Goal: Communication & Community: Answer question/provide support

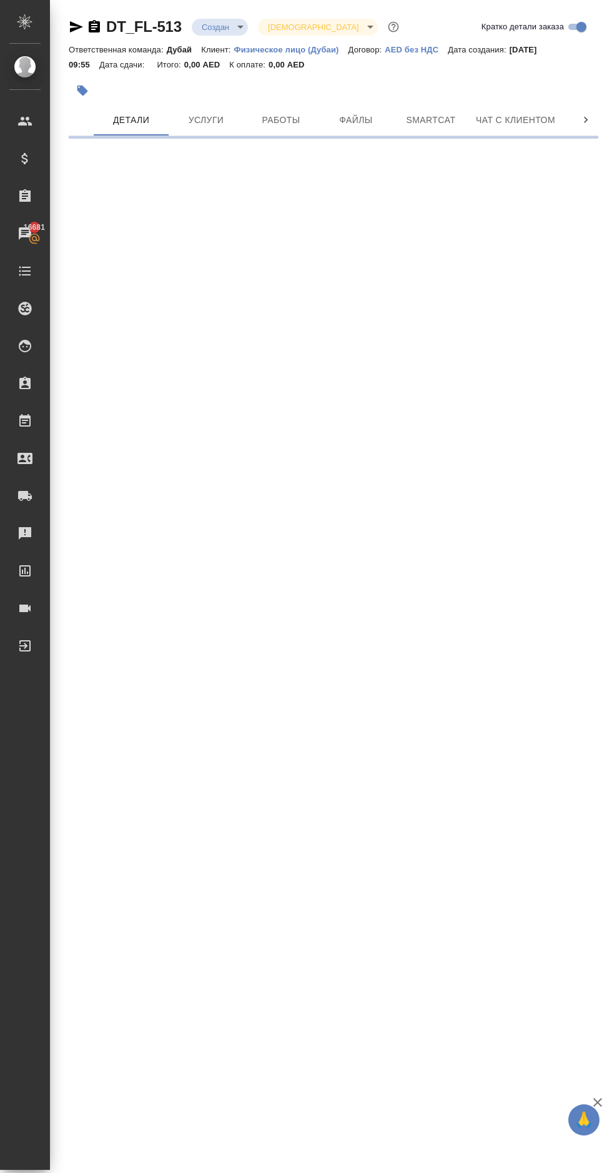
select select "RU"
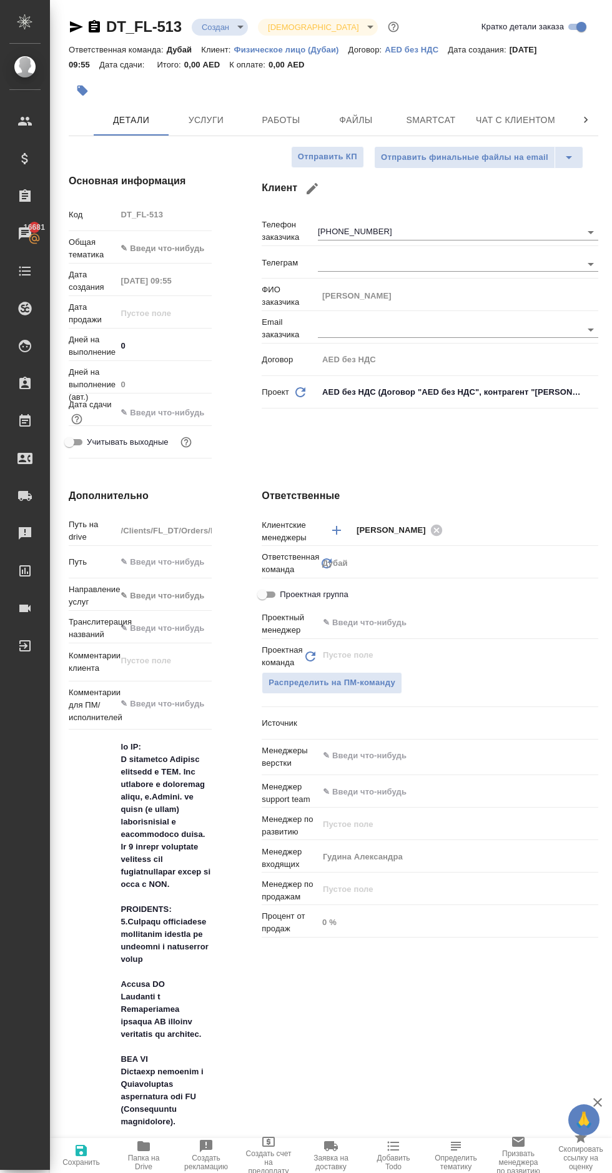
type textarea "x"
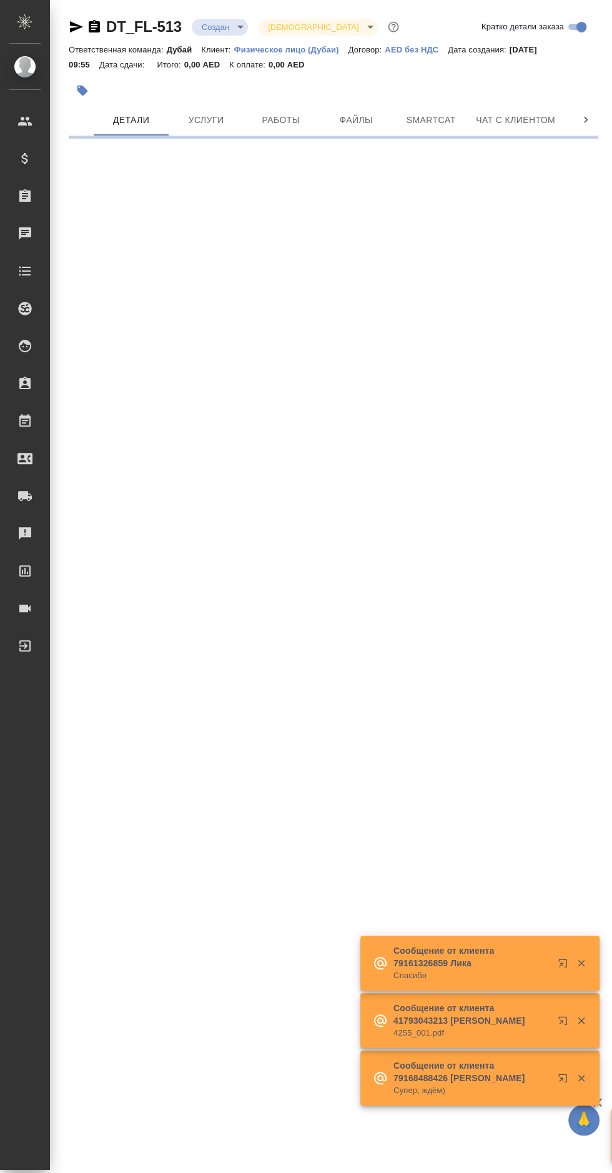
select select "RU"
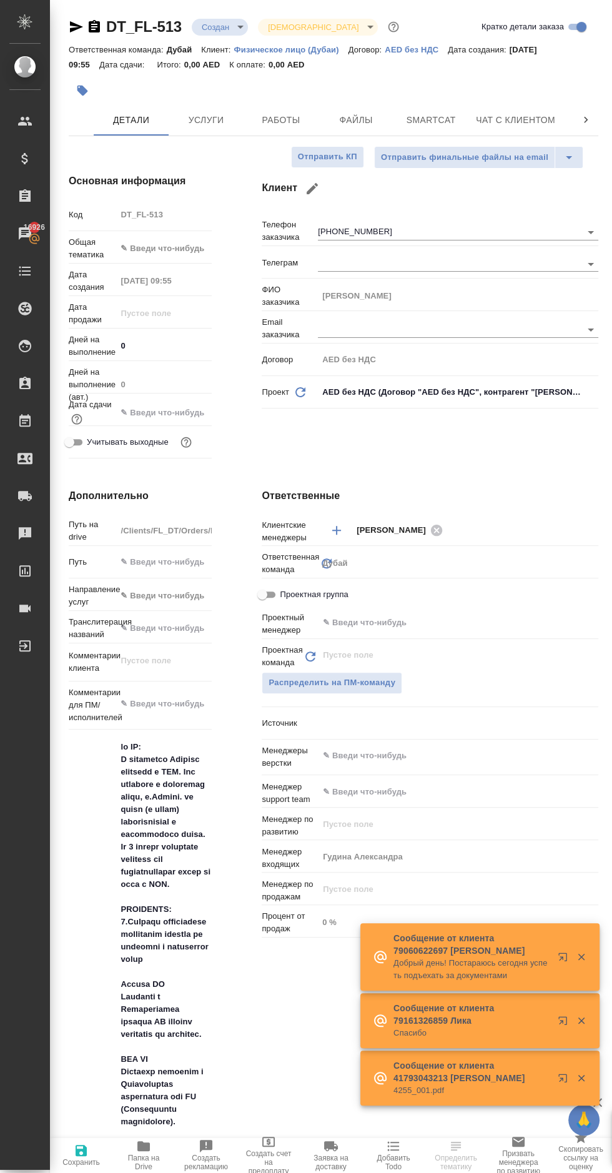
type textarea "x"
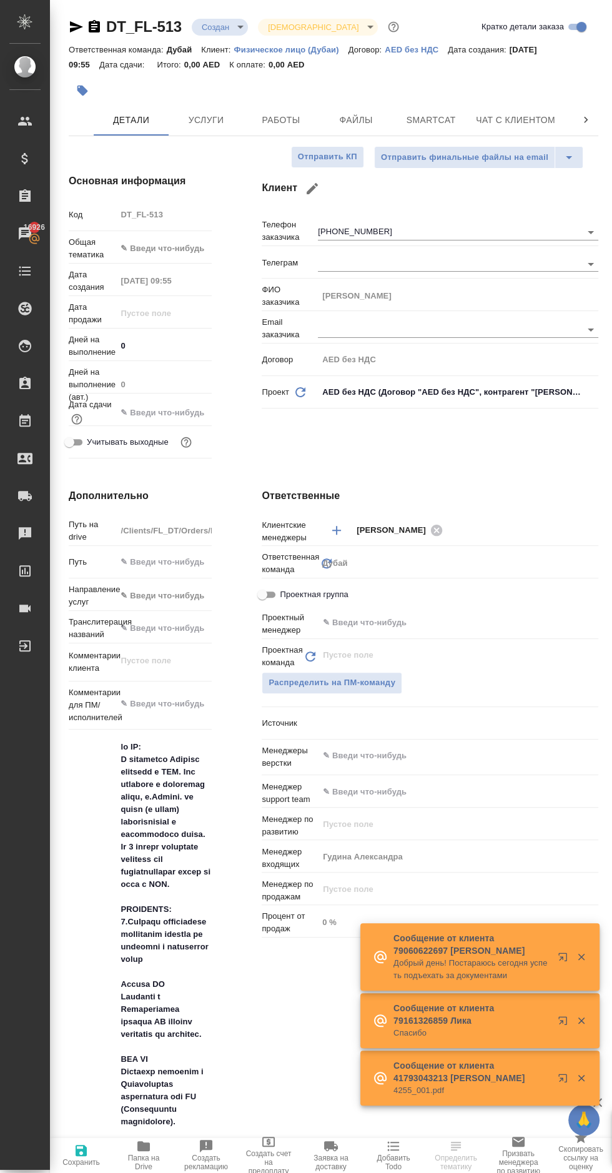
type textarea "x"
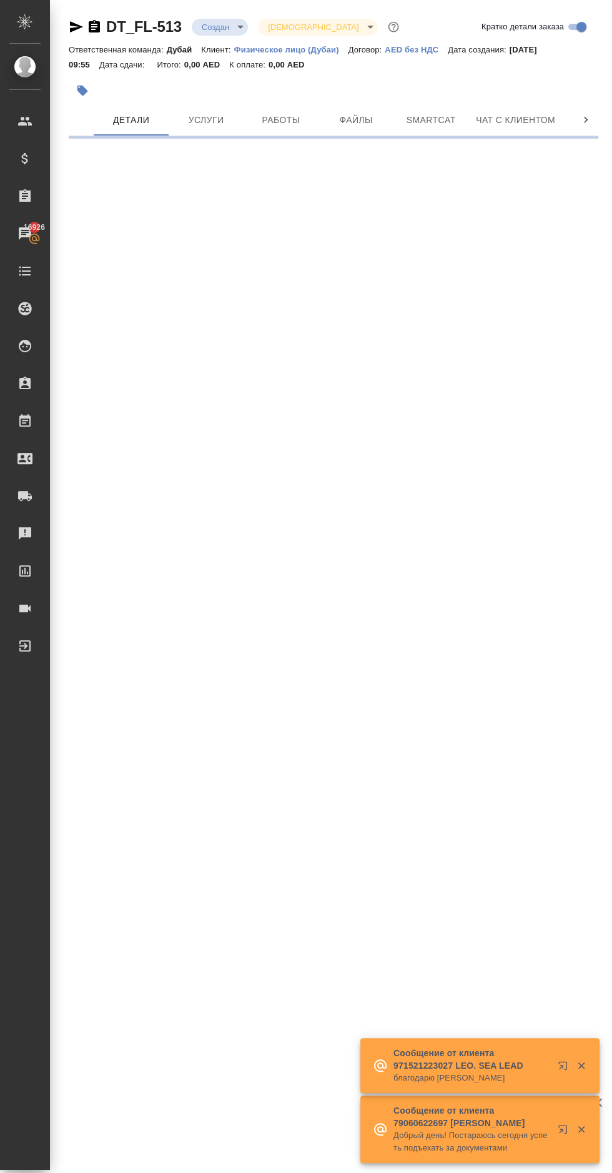
select select "RU"
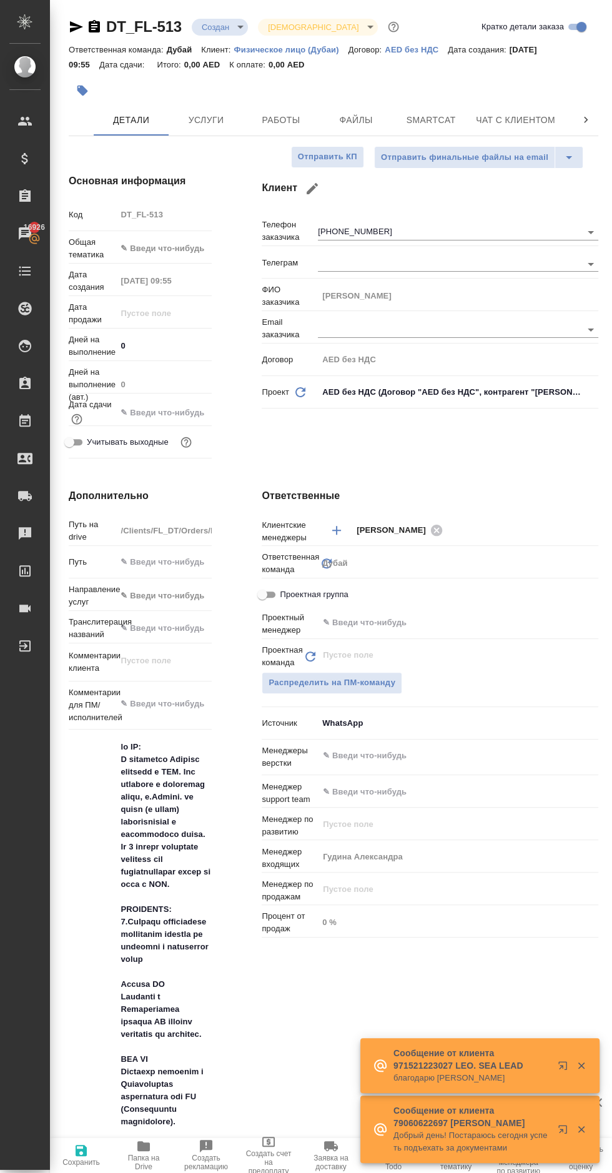
type textarea "x"
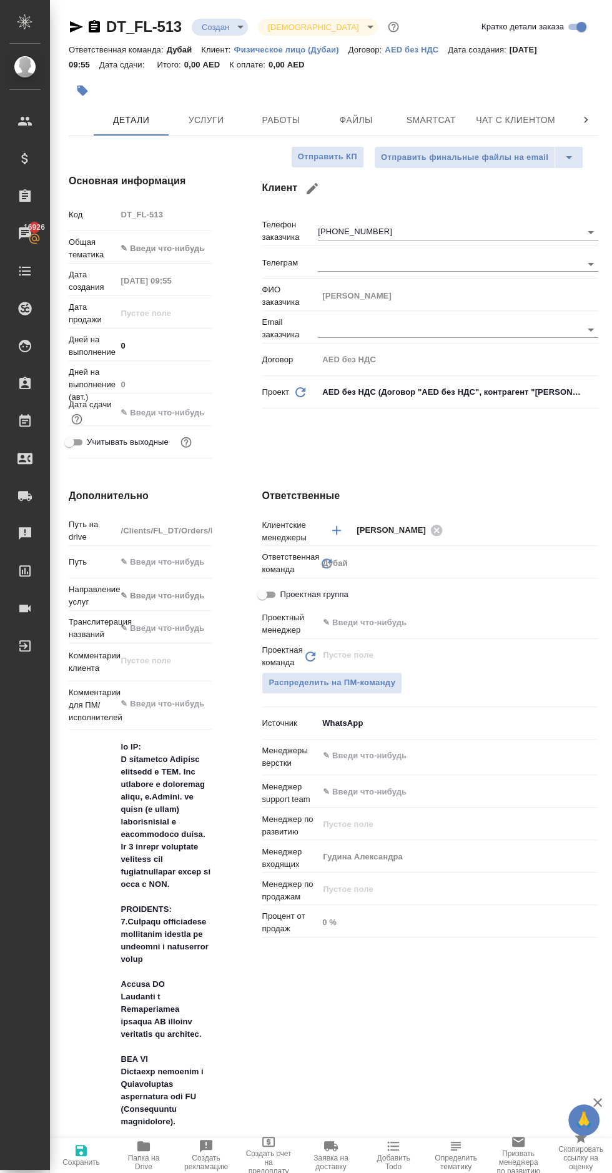
type textarea "x"
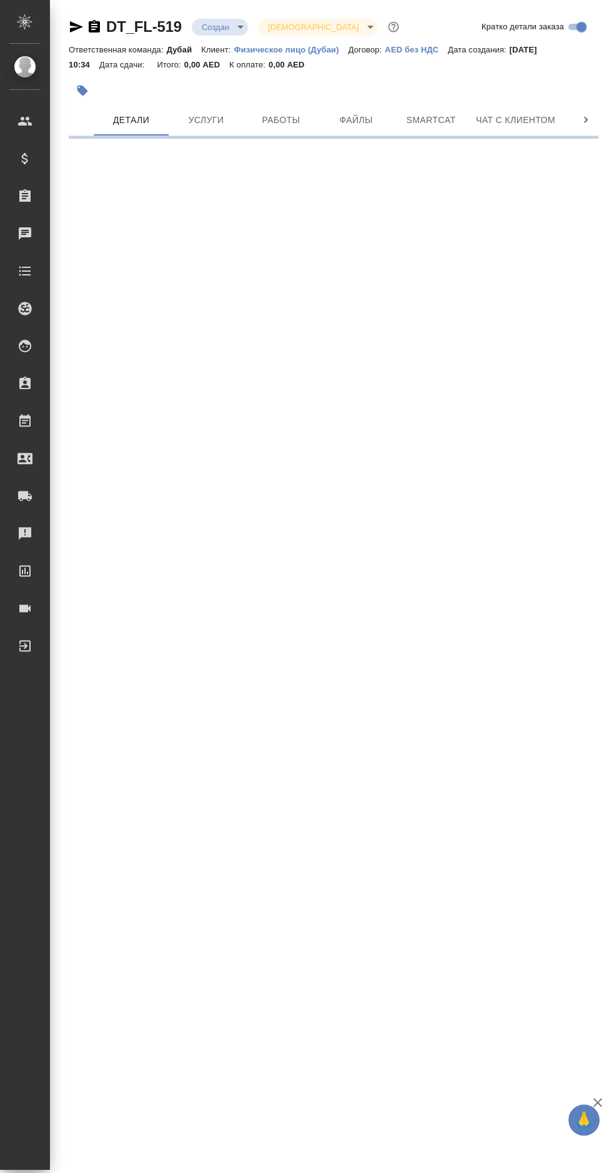
select select "RU"
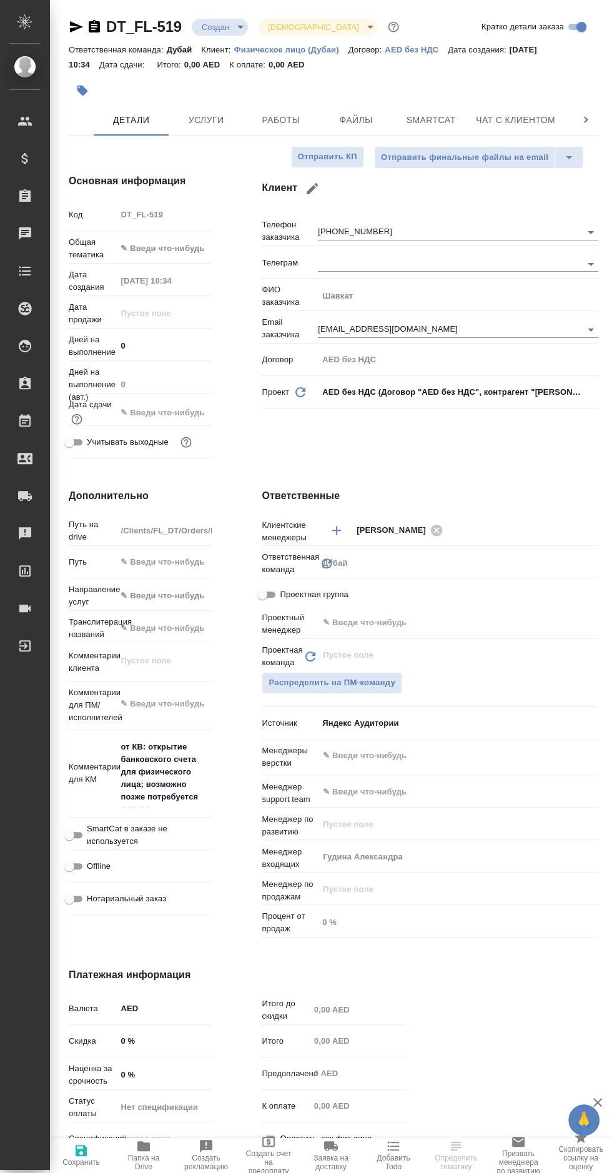
type textarea "x"
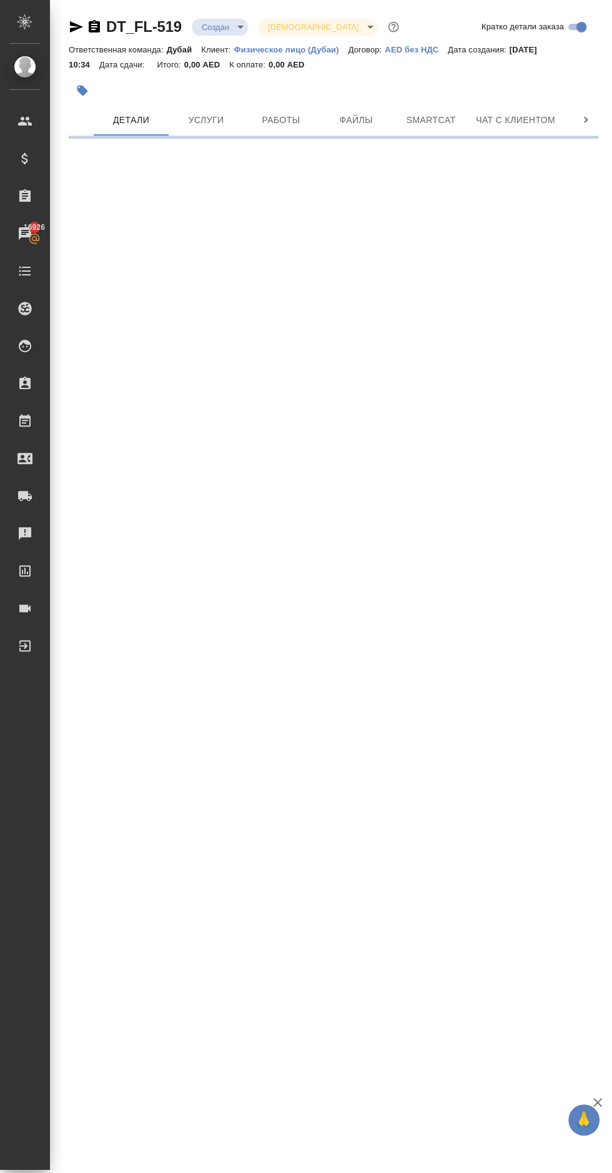
select select "RU"
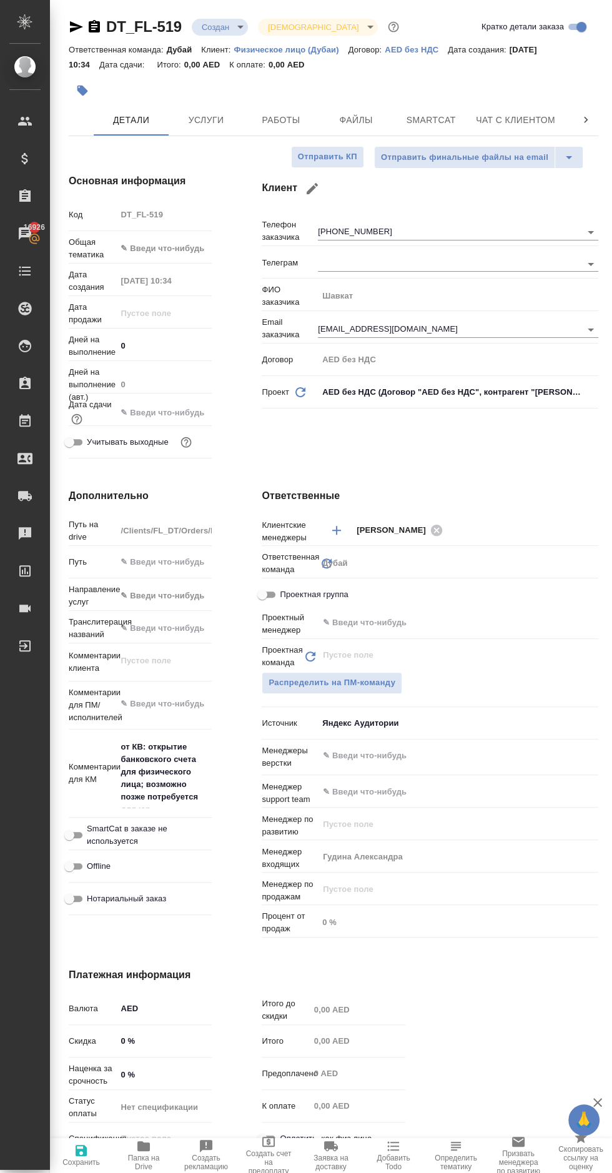
type textarea "x"
click at [508, 119] on span "Чат с клиентом" at bounding box center [515, 120] width 79 height 16
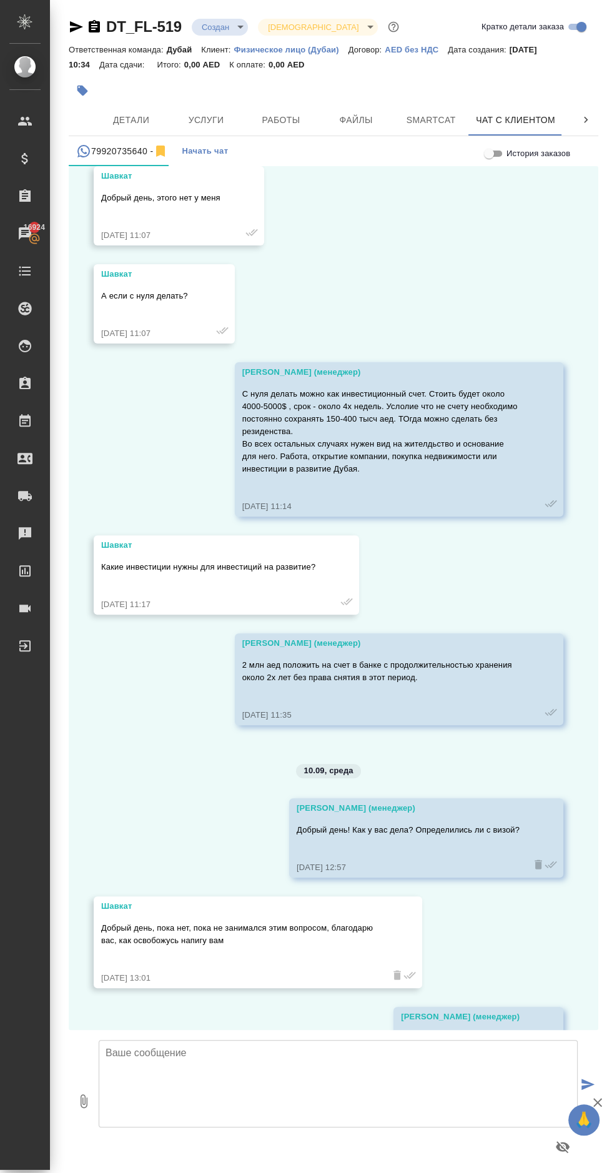
scroll to position [679, 0]
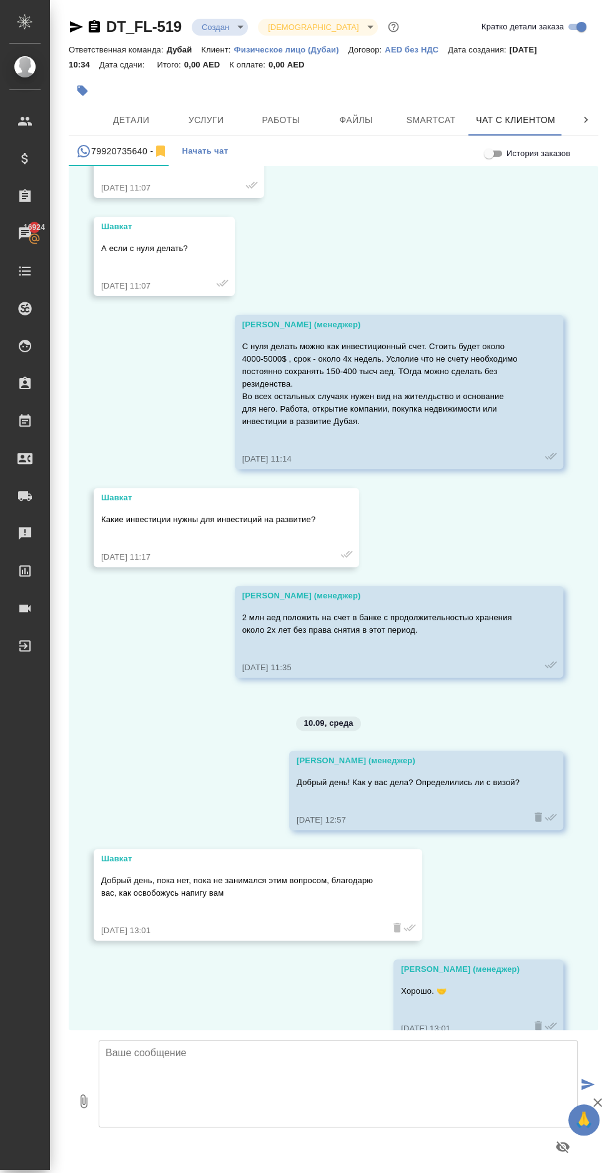
click at [360, 1127] on textarea at bounding box center [338, 1083] width 479 height 87
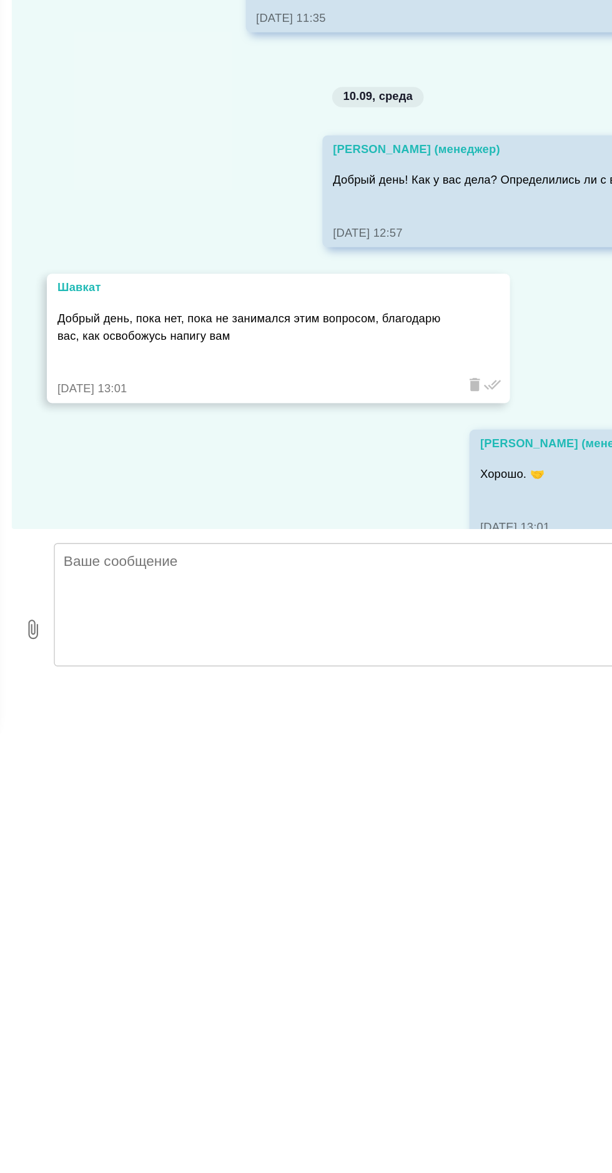
scroll to position [82, 0]
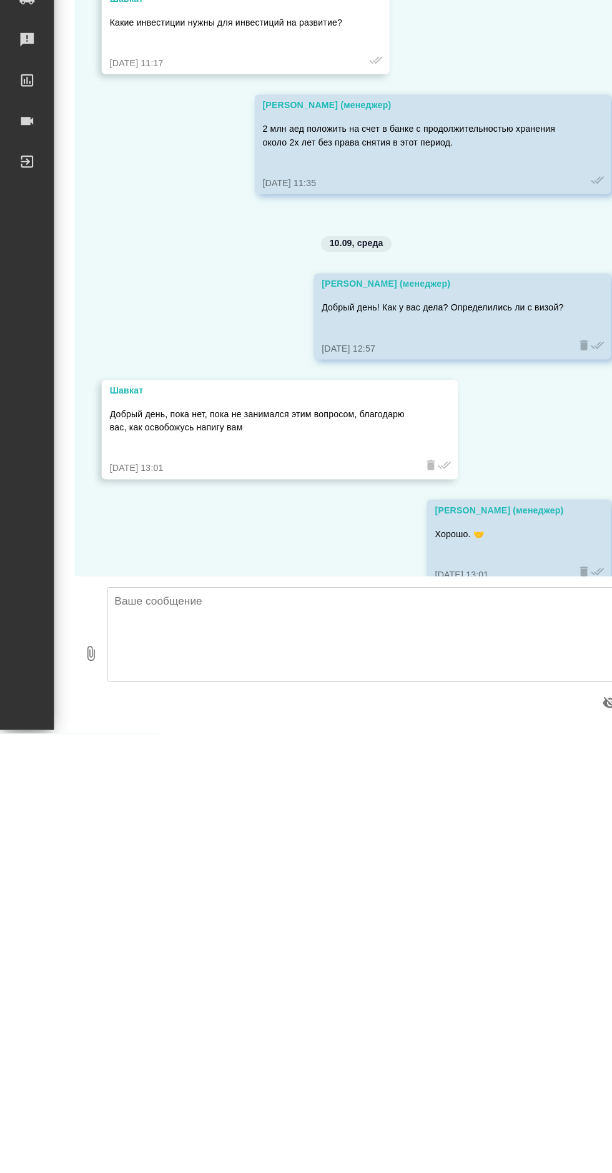
type textarea "[PERSON_NAME]"
